Goal: Task Accomplishment & Management: Manage account settings

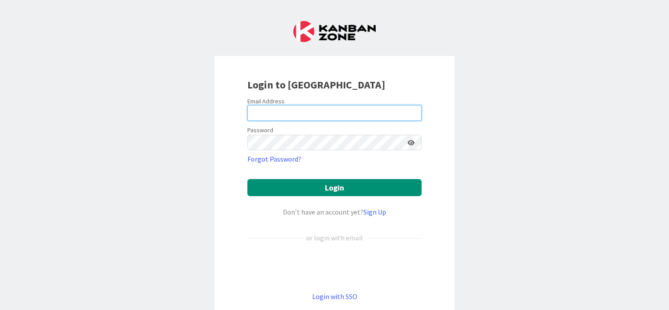
click at [267, 115] on input "email" at bounding box center [335, 113] width 174 height 16
type input "[EMAIL_ADDRESS][DOMAIN_NAME]"
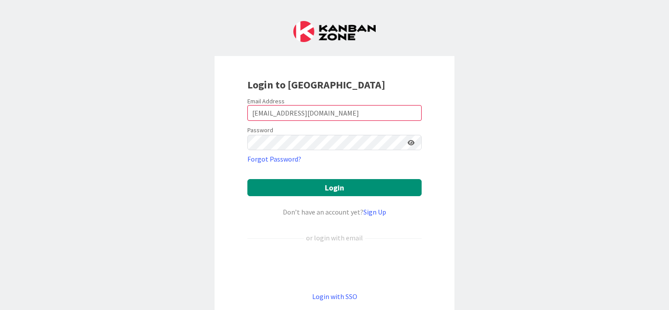
click at [409, 141] on icon at bounding box center [411, 143] width 7 height 6
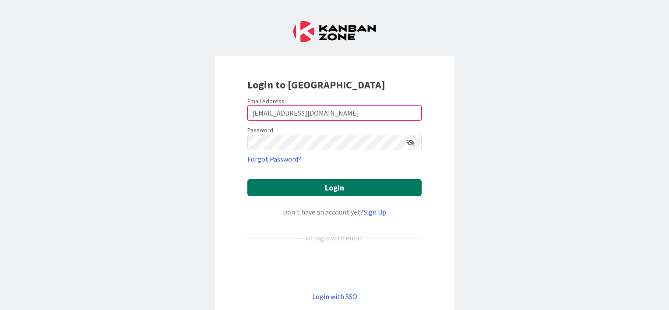
click at [338, 182] on button "Login" at bounding box center [335, 187] width 174 height 17
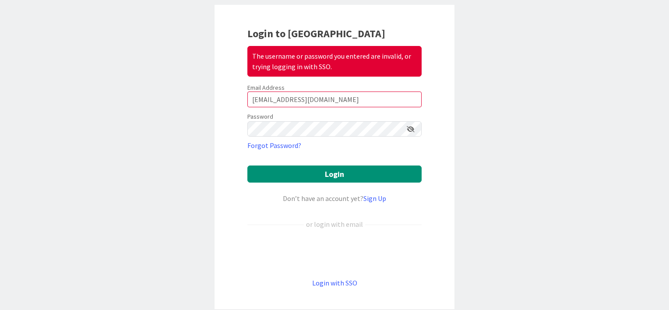
scroll to position [70, 0]
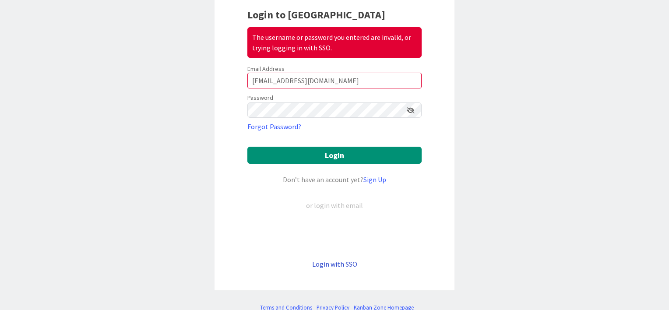
click at [329, 264] on link "Login with SSO" at bounding box center [334, 264] width 45 height 9
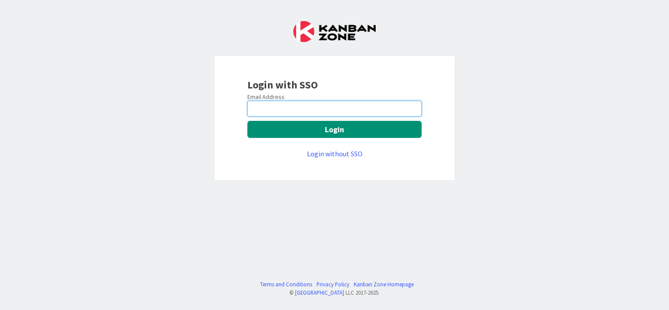
click at [287, 106] on input "email" at bounding box center [335, 109] width 174 height 16
type input "[EMAIL_ADDRESS][DOMAIN_NAME]"
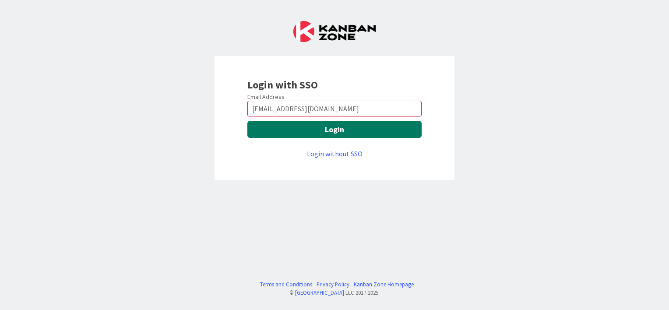
click at [282, 127] on button "Login" at bounding box center [335, 129] width 174 height 17
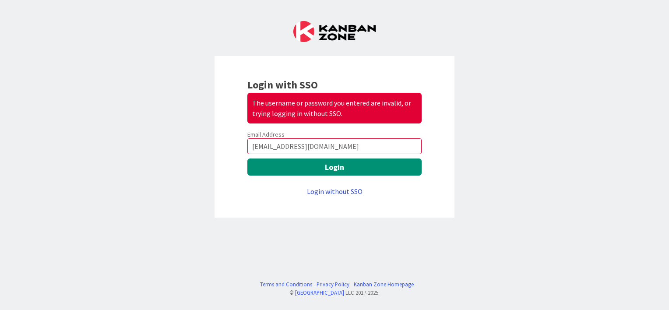
click at [338, 191] on link "Login without SSO" at bounding box center [335, 191] width 56 height 9
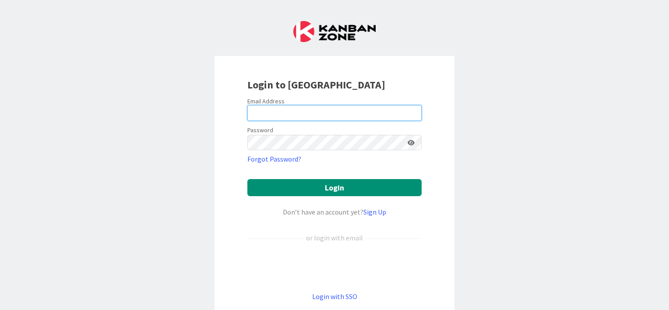
click at [272, 114] on input "email" at bounding box center [335, 113] width 174 height 16
click at [408, 140] on icon at bounding box center [411, 143] width 7 height 6
click at [259, 117] on input "email" at bounding box center [335, 113] width 174 height 16
type input "[EMAIL_ADDRESS][DOMAIN_NAME]"
